Goal: Task Accomplishment & Management: Manage account settings

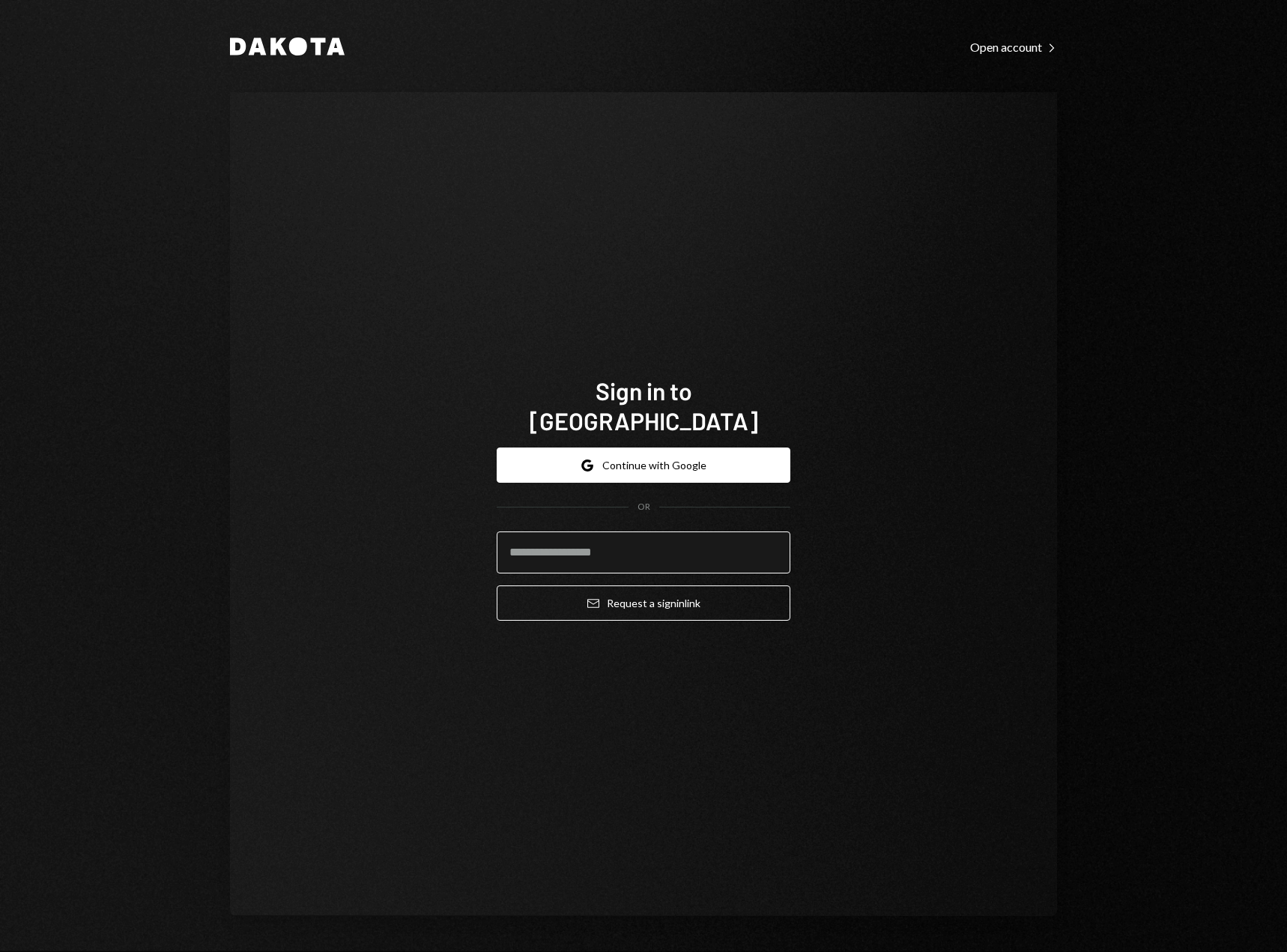
click at [612, 543] on input "email" at bounding box center [644, 552] width 293 height 42
type input "**********"
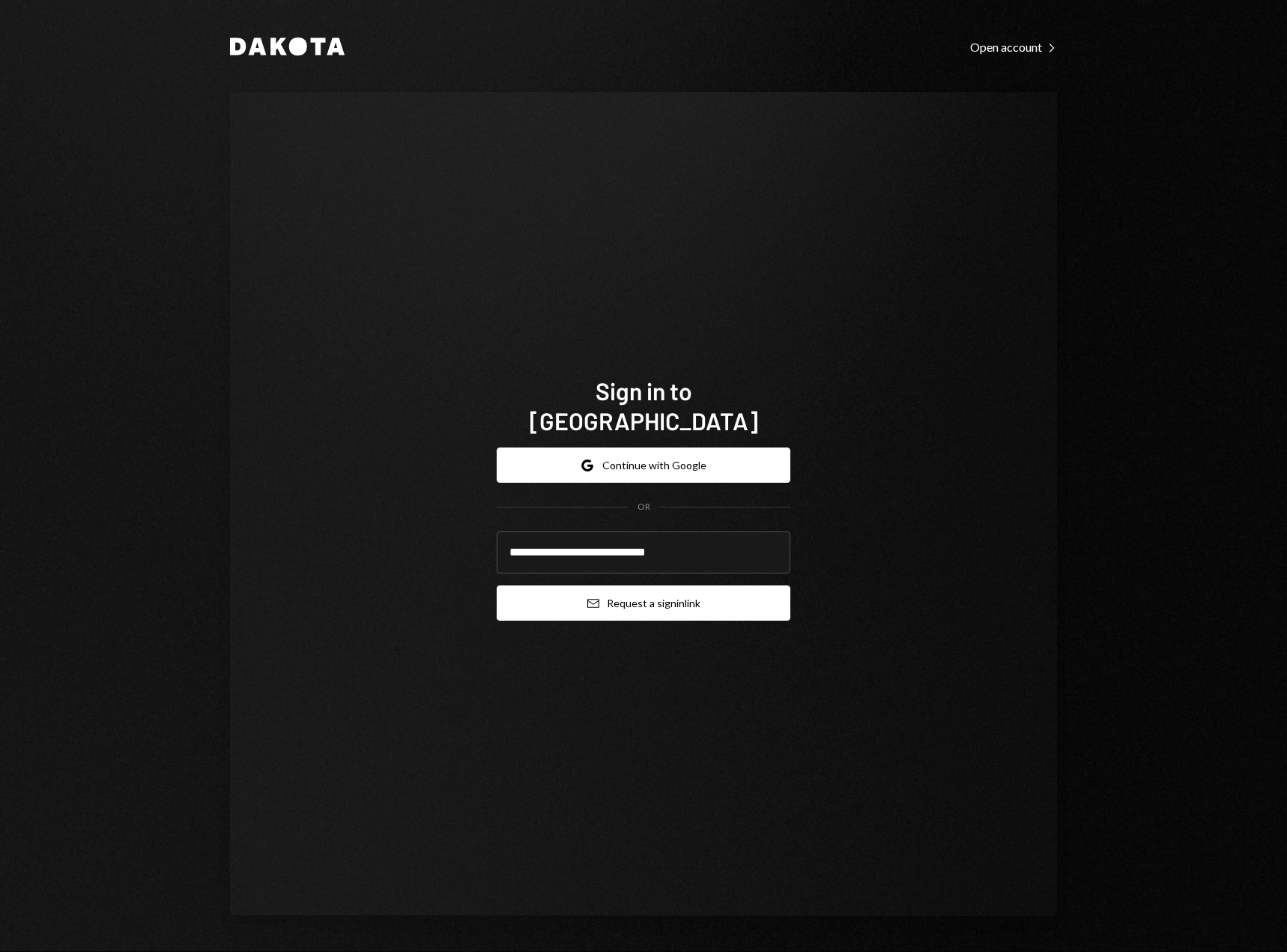
click at [630, 586] on button "Email Request a sign in link" at bounding box center [644, 603] width 293 height 35
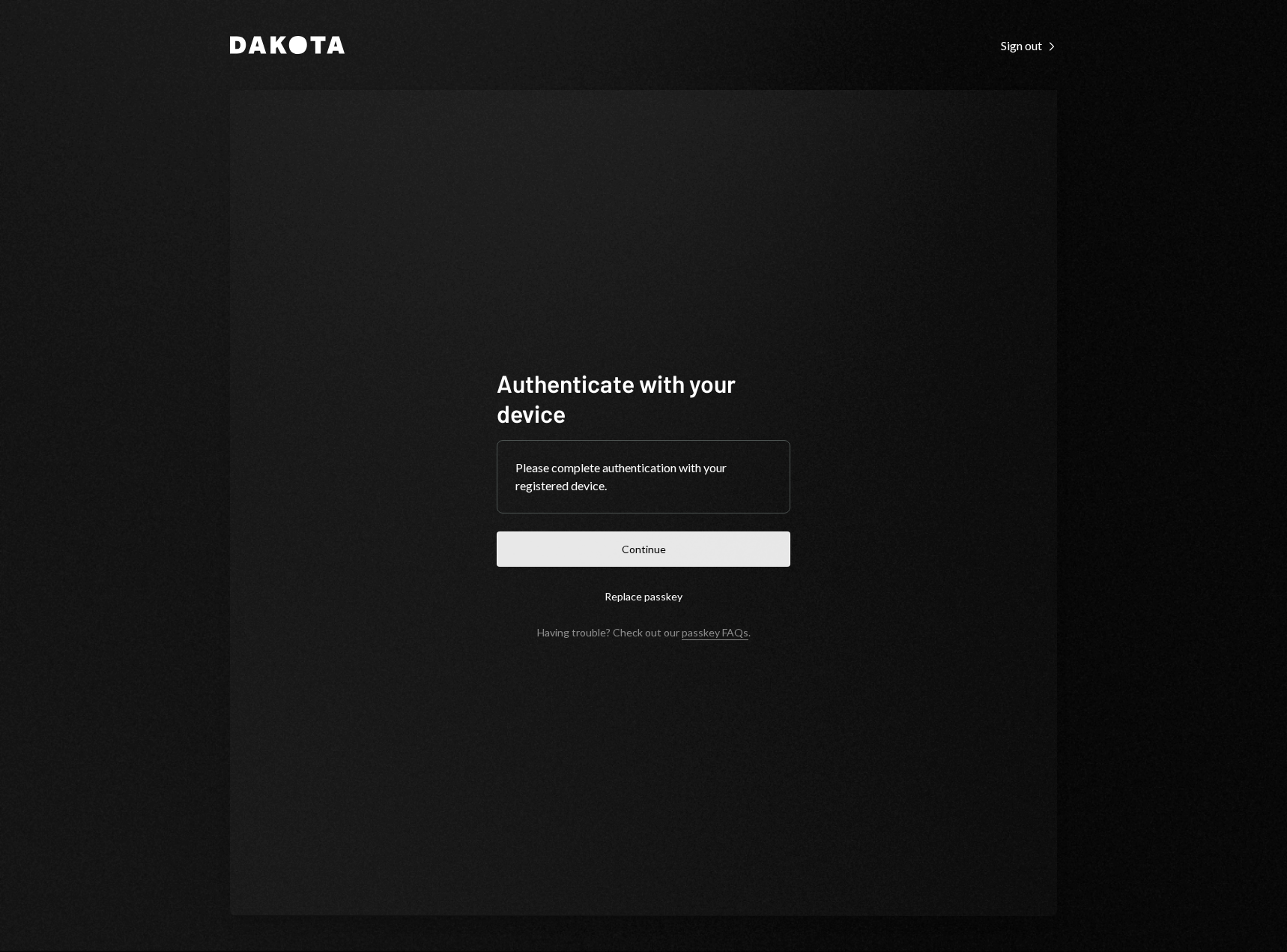
click at [664, 556] on button "Continue" at bounding box center [644, 549] width 293 height 35
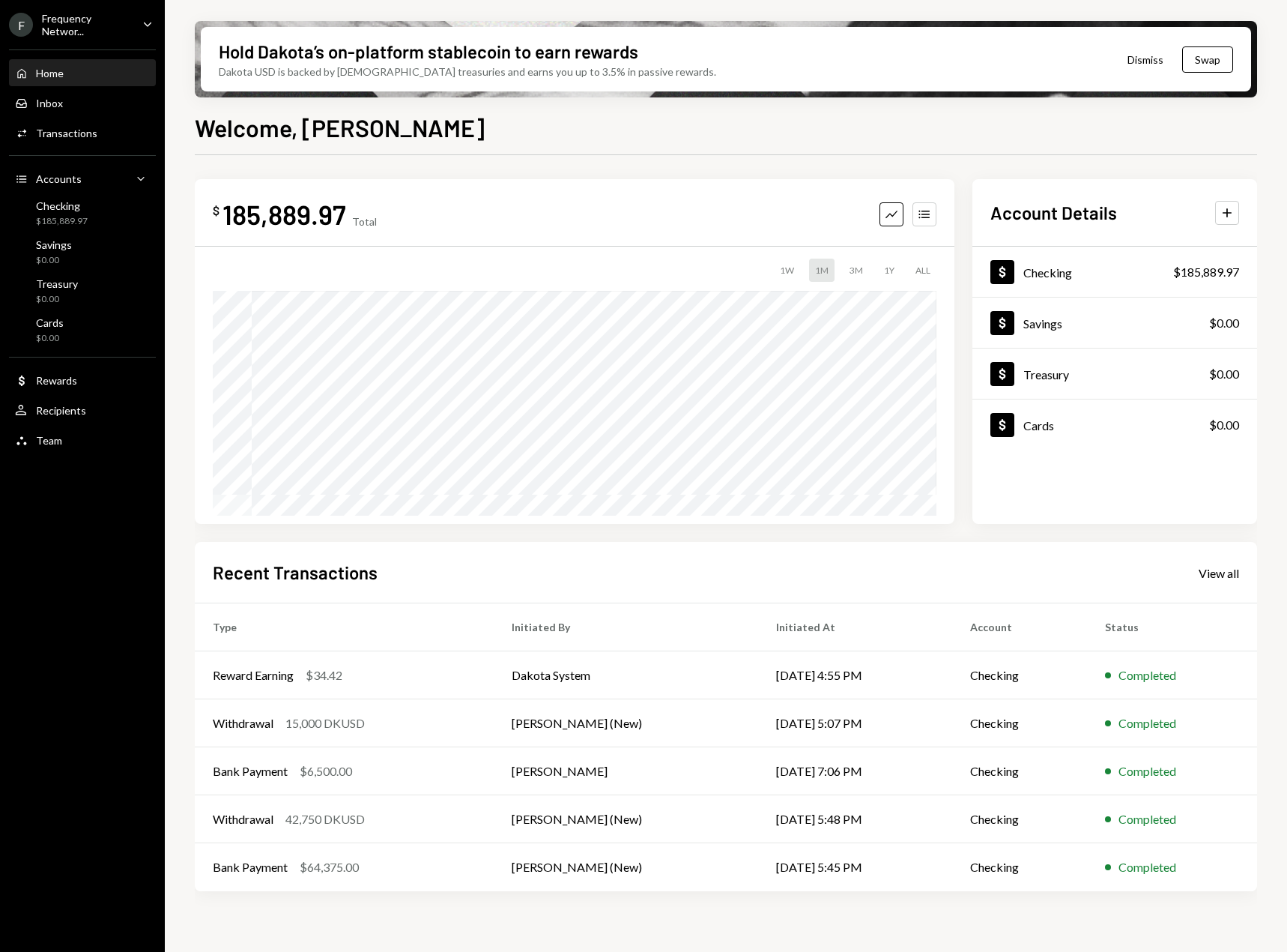
click at [129, 22] on div "Frequency Networ..." at bounding box center [85, 24] width 88 height 25
click at [597, 182] on div "$ 185,889.97 Total Graph Accounts 1W 1M 3M 1Y ALL $104,049.55 Aug 06, 2025" at bounding box center [575, 351] width 760 height 345
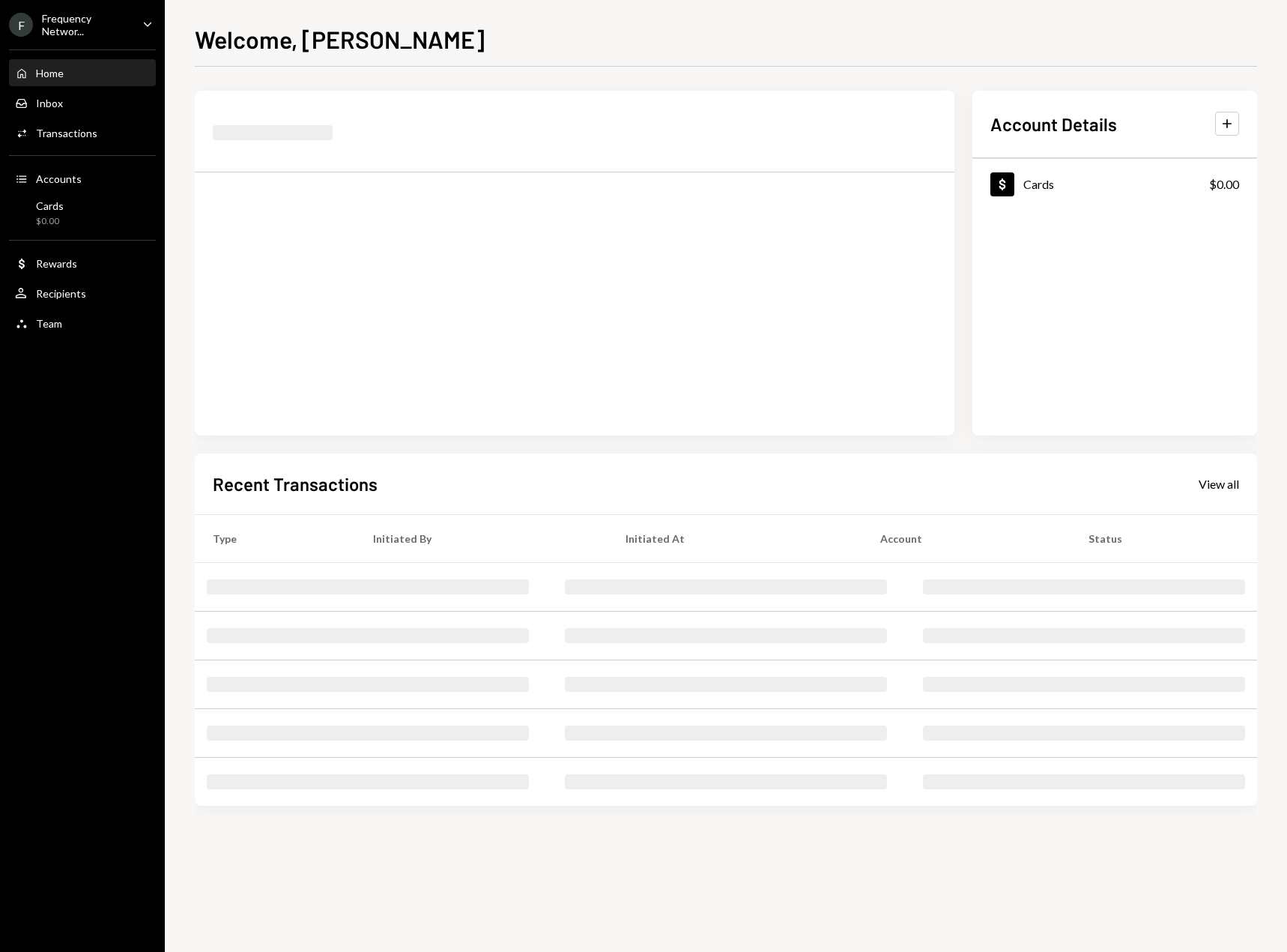
drag, startPoint x: 134, startPoint y: 55, endPoint x: 123, endPoint y: 28, distance: 29.2
click at [134, 41] on div "Home Home Inbox Inbox Activities Transactions Accounts Accounts Cards $0.00 Dol…" at bounding box center [83, 190] width 165 height 299
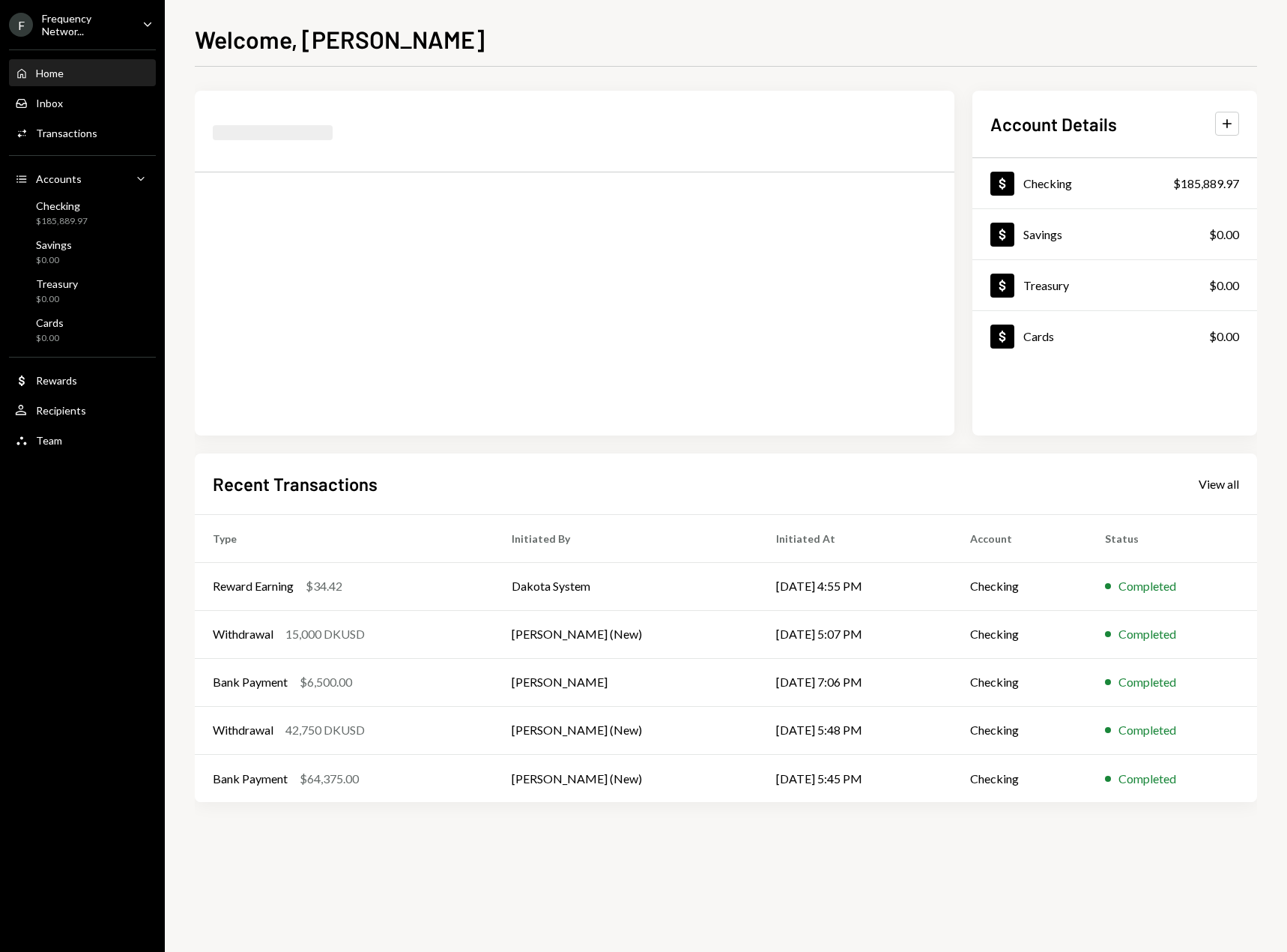
click at [121, 28] on div "Frequency Networ..." at bounding box center [85, 24] width 88 height 25
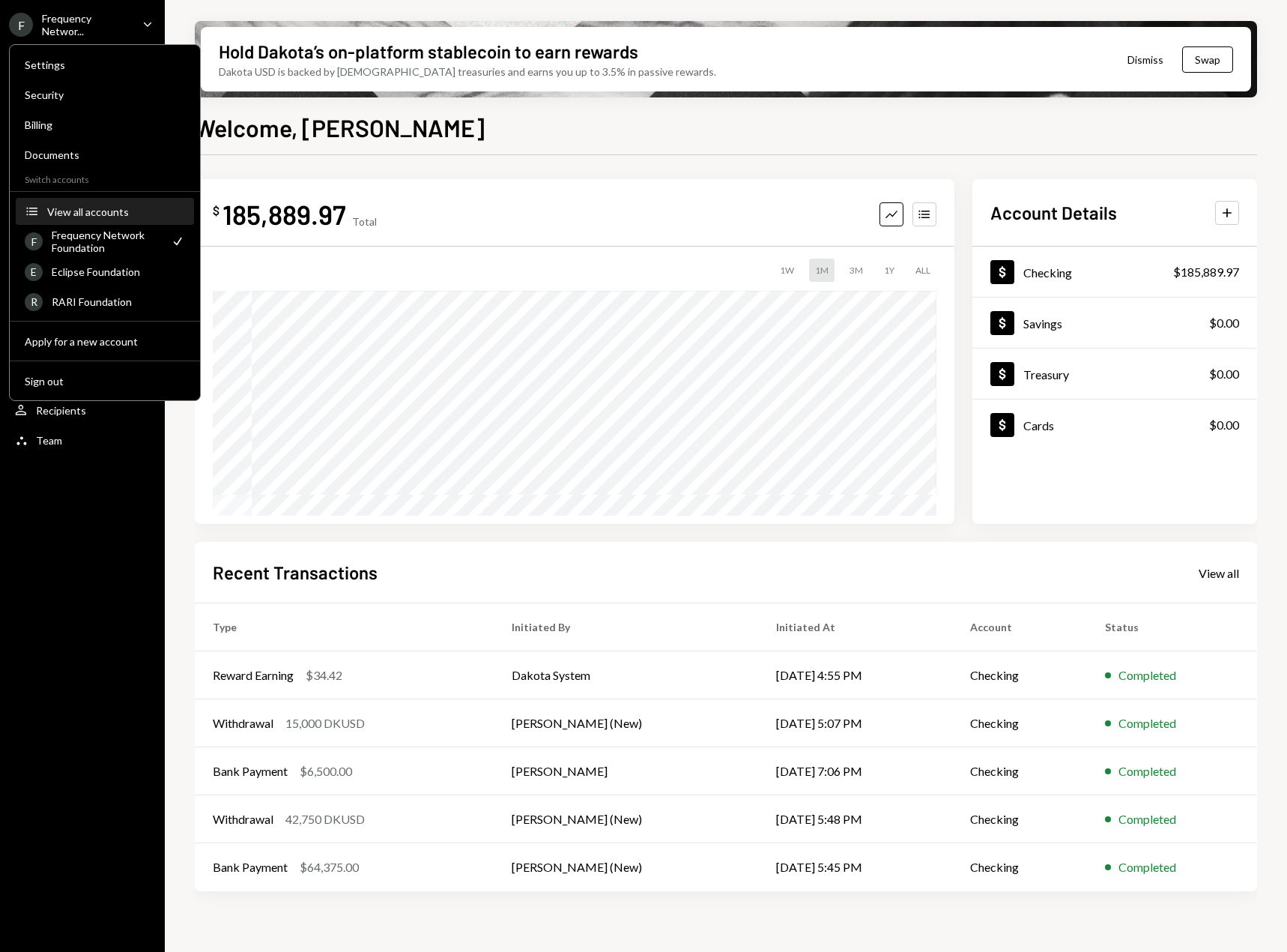
click at [95, 207] on div "View all accounts" at bounding box center [117, 211] width 138 height 13
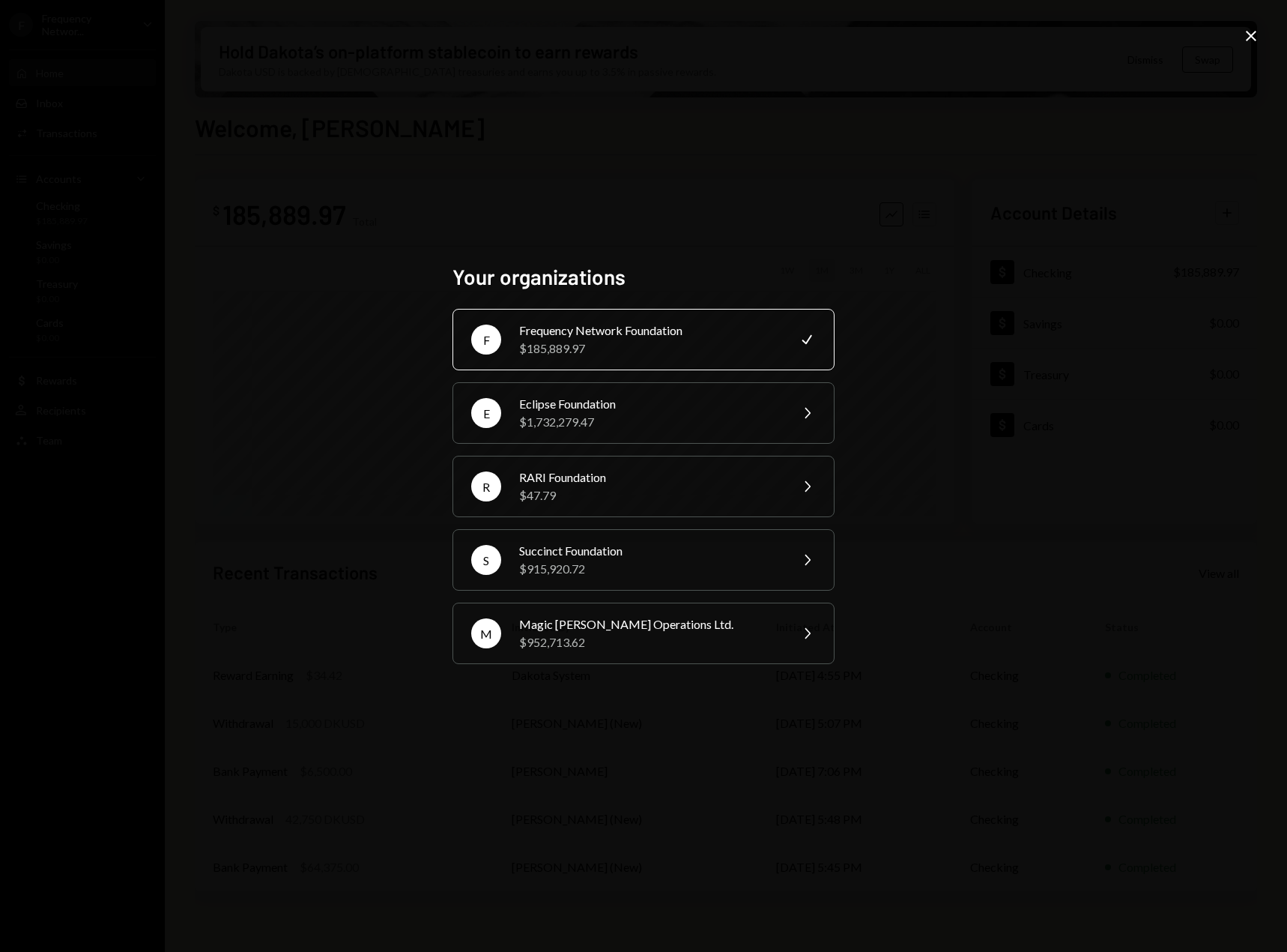
drag, startPoint x: 1248, startPoint y: 26, endPoint x: 1241, endPoint y: 41, distance: 16.6
click at [1248, 27] on div "Your organizations F Frequency Network Foundation $185,889.97 Check E Eclipse F…" at bounding box center [643, 476] width 1287 height 952
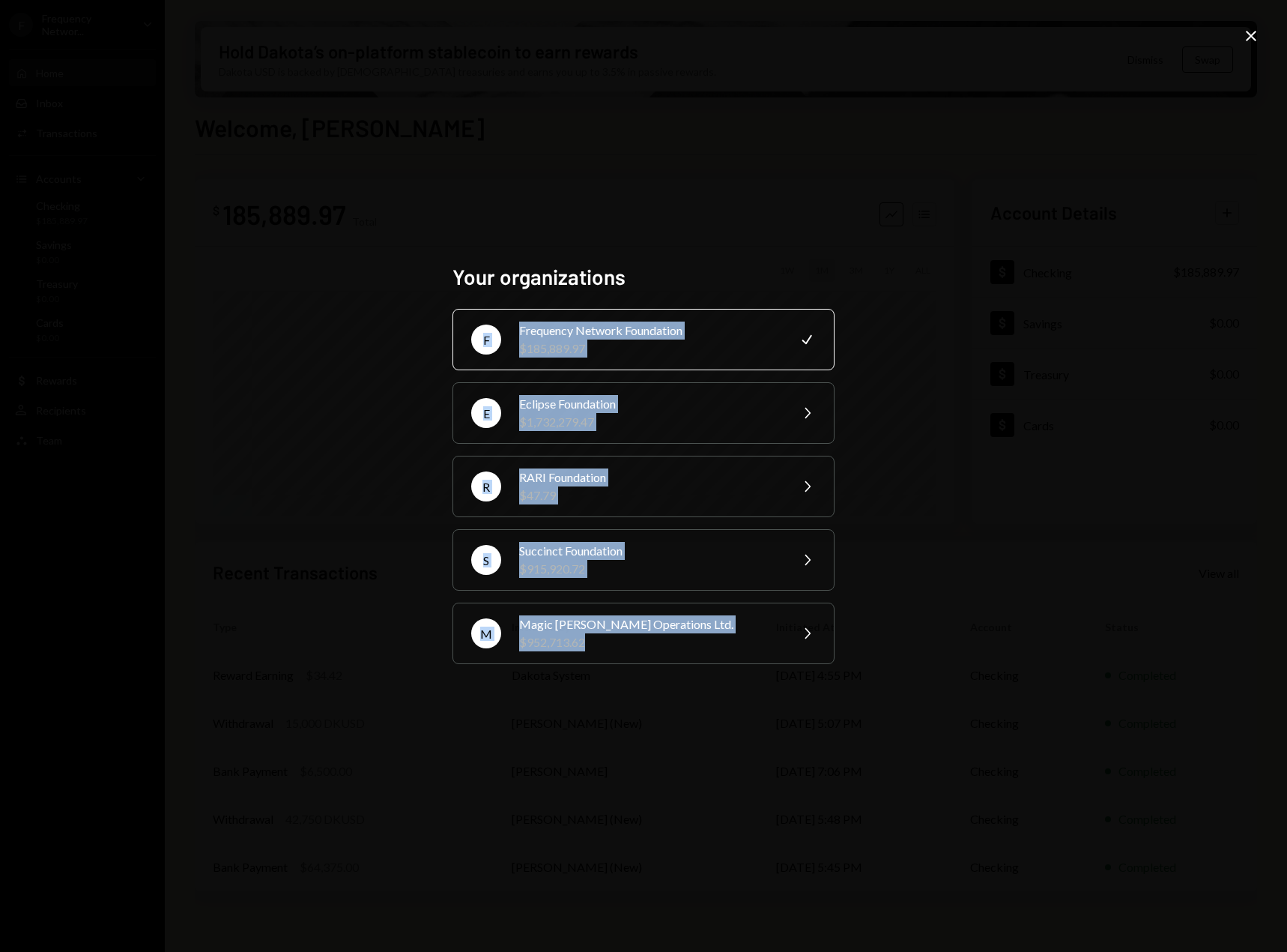
click at [1241, 41] on div "Your organizations F Frequency Network Foundation $185,889.97 Check E Eclipse F…" at bounding box center [643, 476] width 1287 height 952
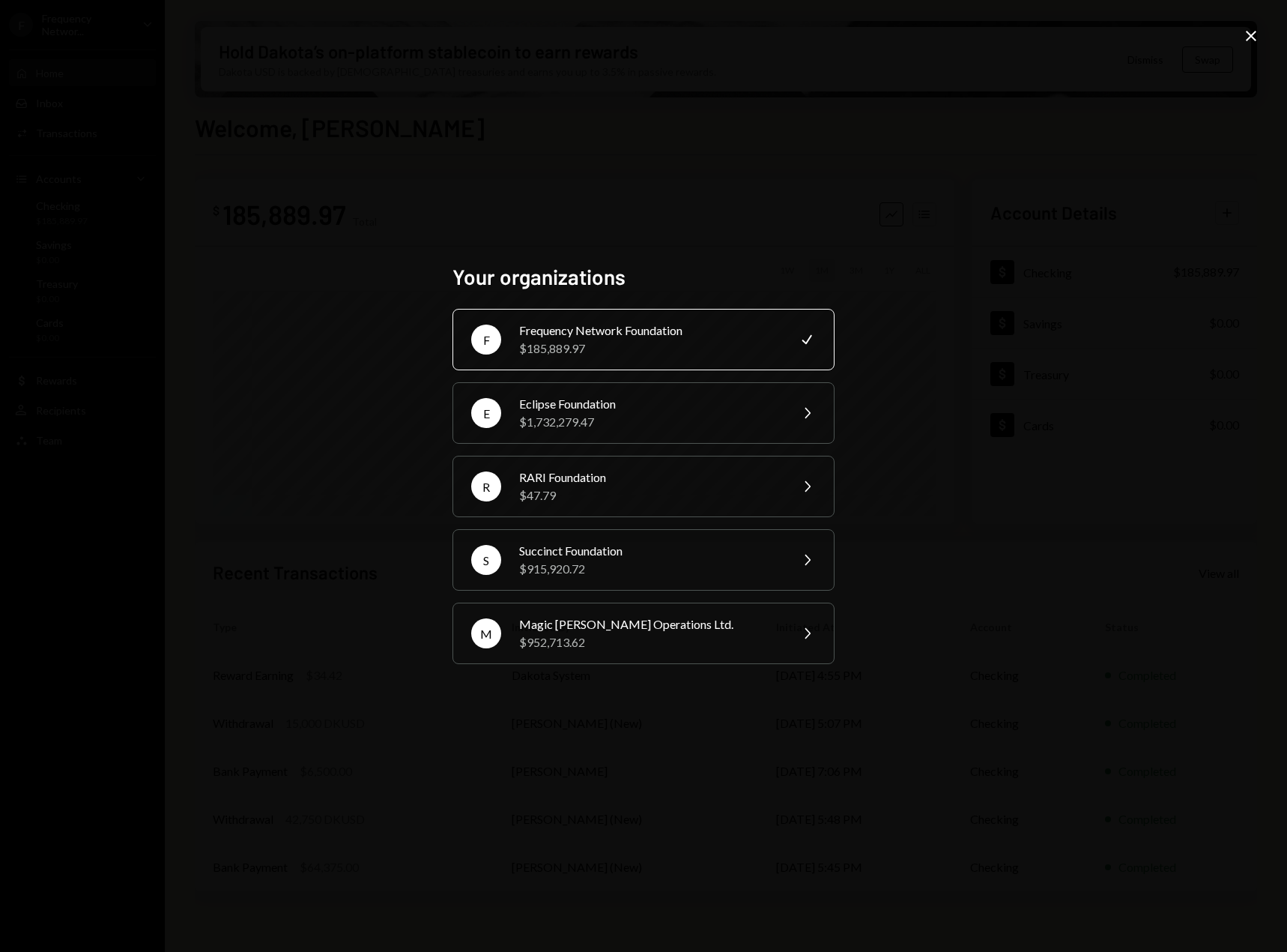
click at [1240, 45] on div "Your organizations F Frequency Network Foundation $185,889.97 Check E Eclipse F…" at bounding box center [643, 476] width 1287 height 952
click at [1251, 39] on icon "Close" at bounding box center [1251, 36] width 18 height 18
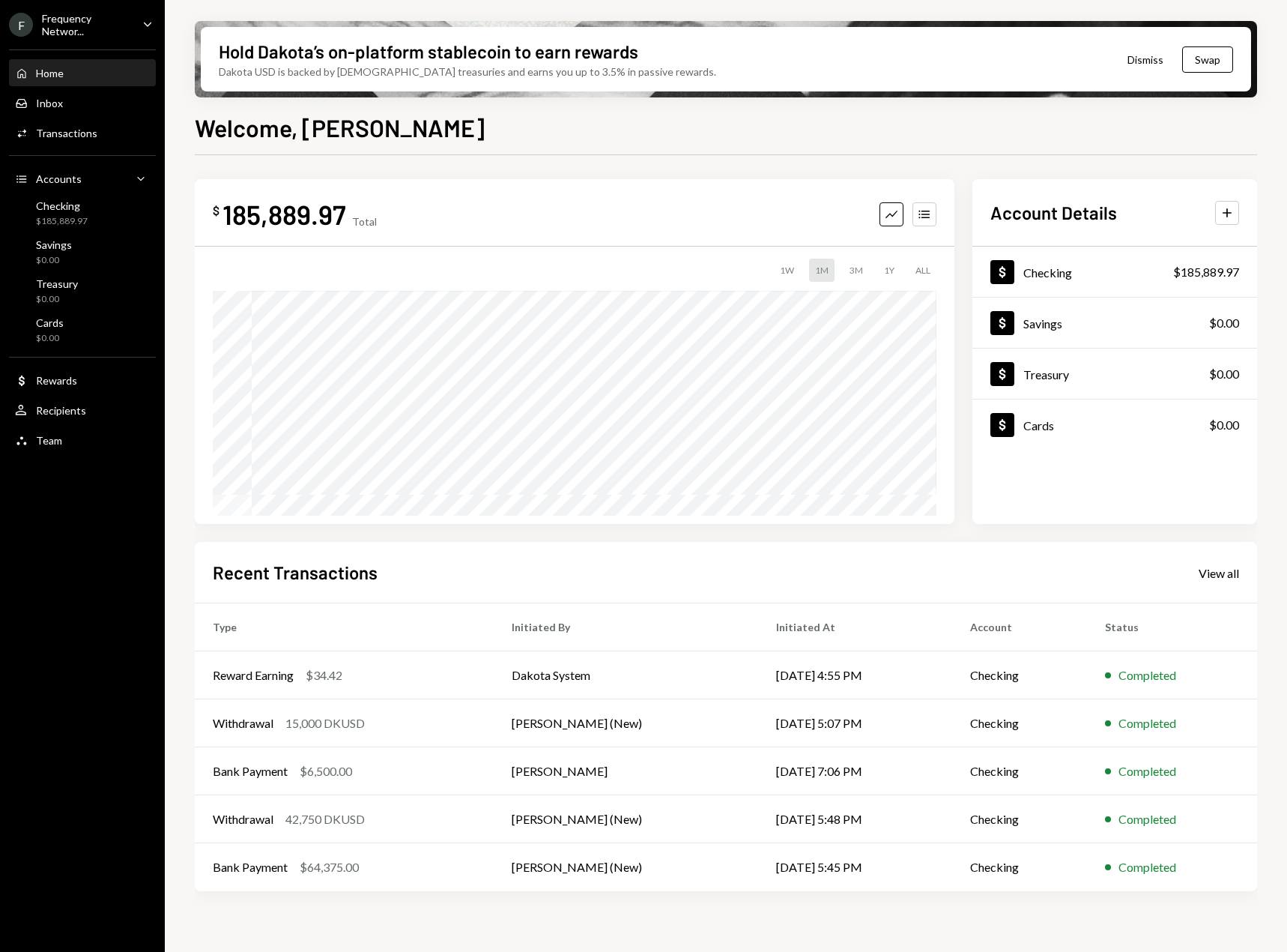
click at [95, 23] on div "Frequency Networ..." at bounding box center [85, 24] width 88 height 25
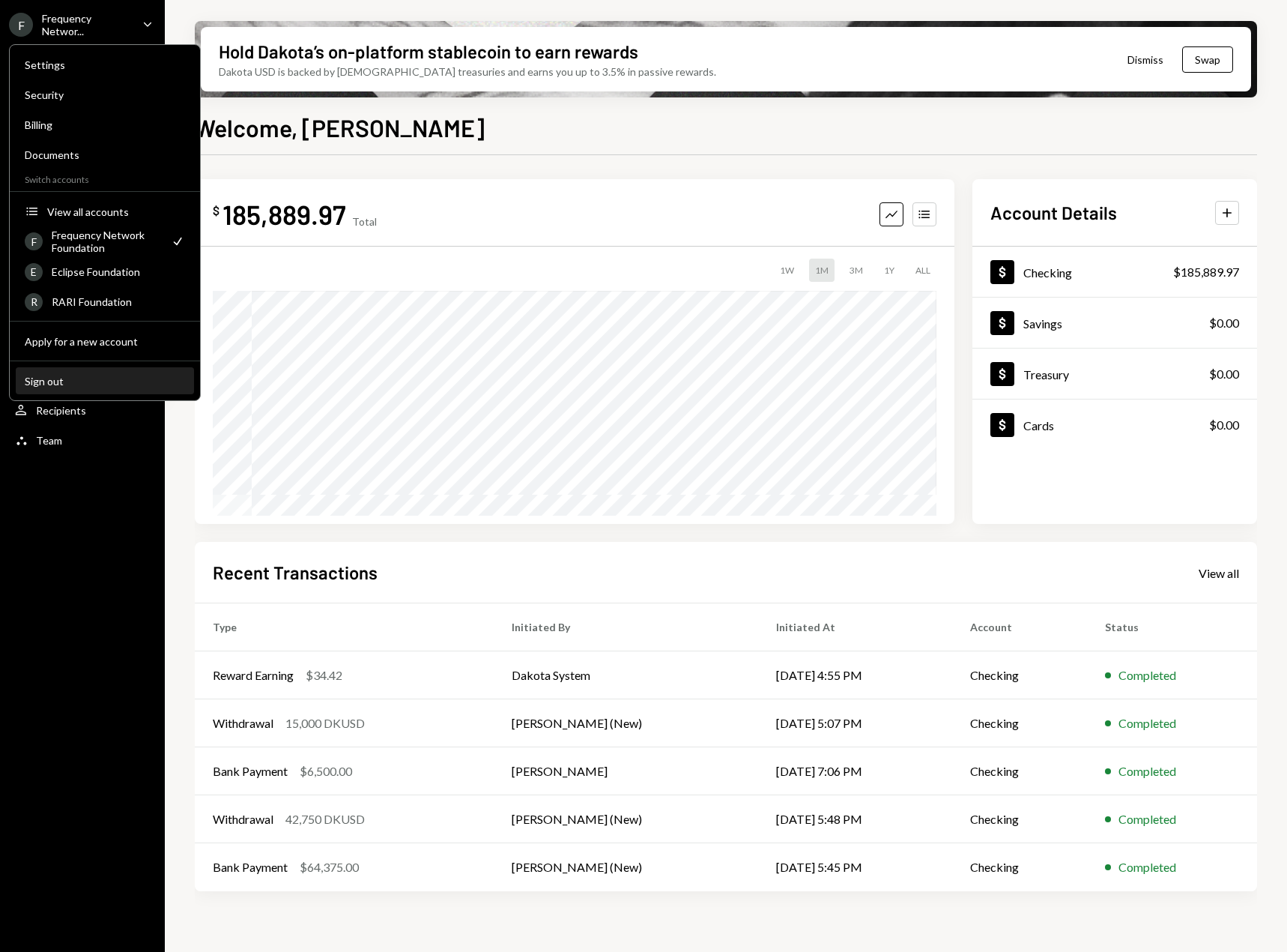
click at [116, 377] on div "Sign out" at bounding box center [104, 381] width 160 height 13
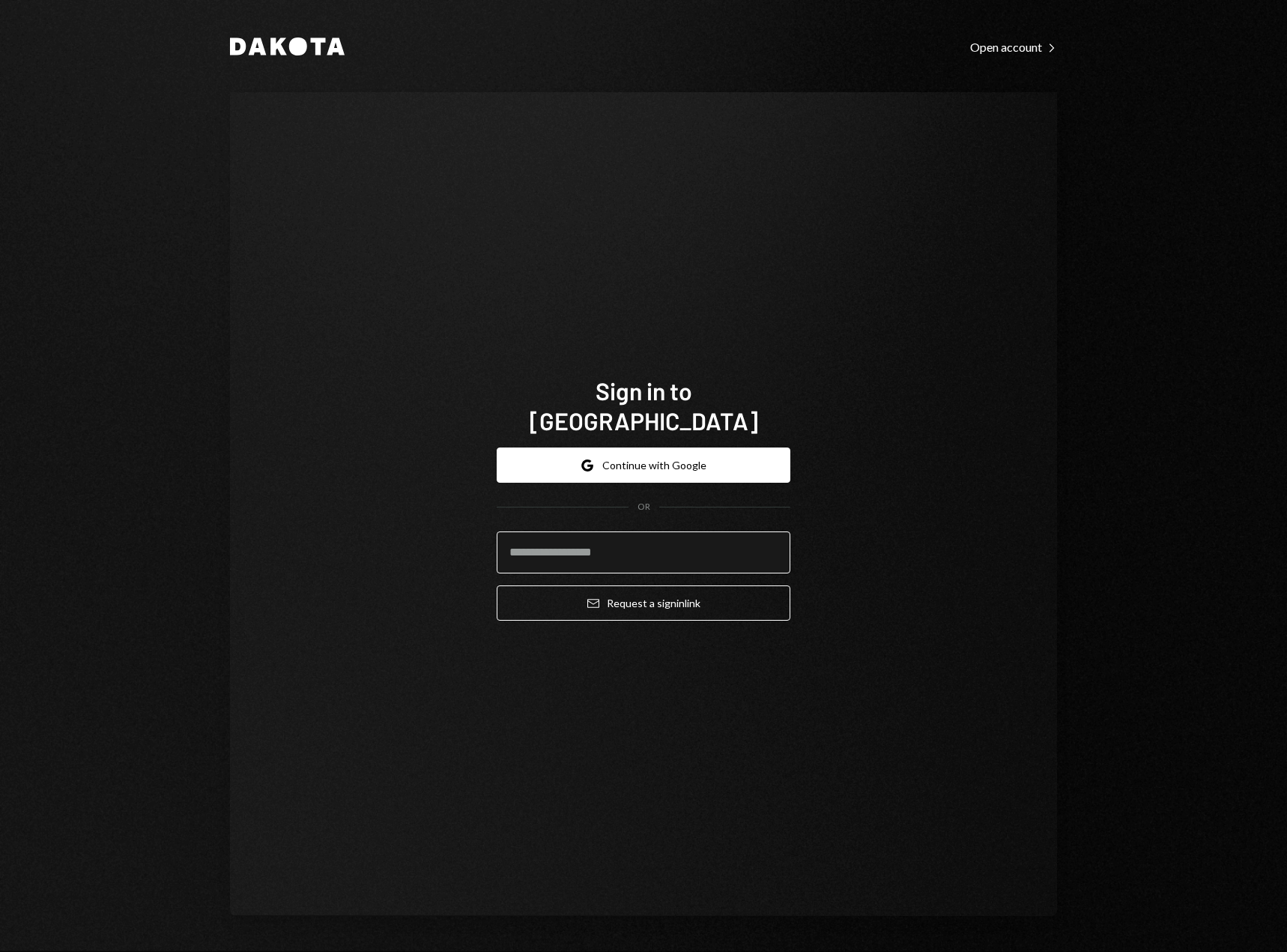
click at [595, 550] on input "email" at bounding box center [644, 552] width 293 height 42
type input "**********"
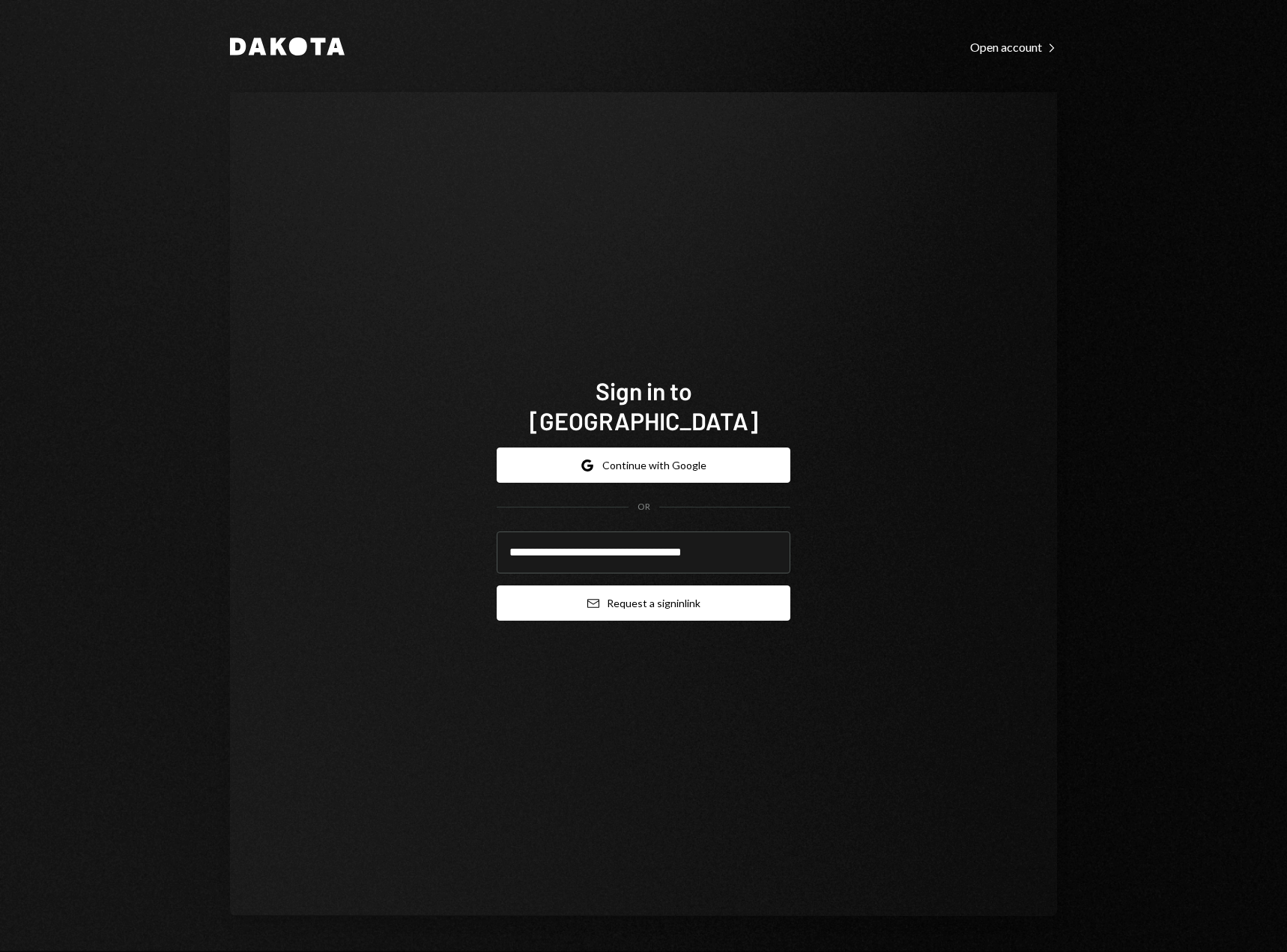
click at [660, 603] on button "Email Request a sign in link" at bounding box center [644, 603] width 293 height 35
